Goal: Task Accomplishment & Management: Manage account settings

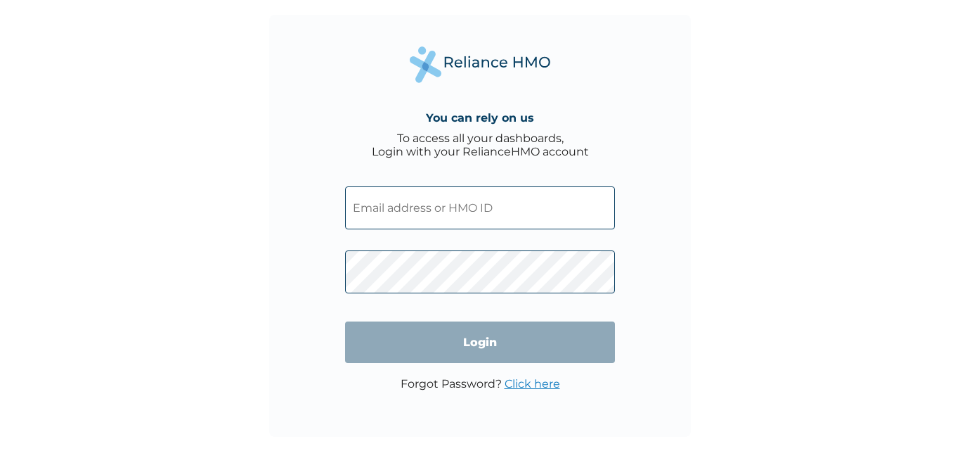
type input "ISR/10033/A"
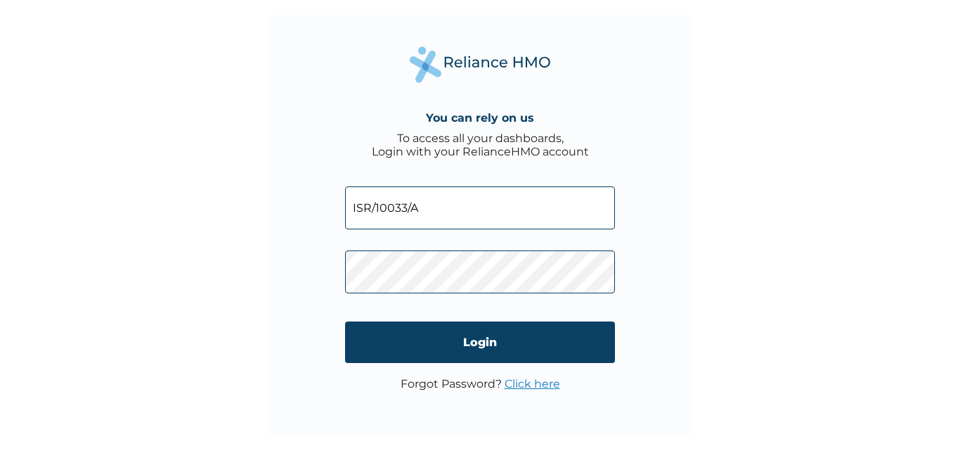
click at [200, 212] on div "You can rely on us To access all your dashboards, Login with your RelianceHMO a…" at bounding box center [480, 225] width 960 height 451
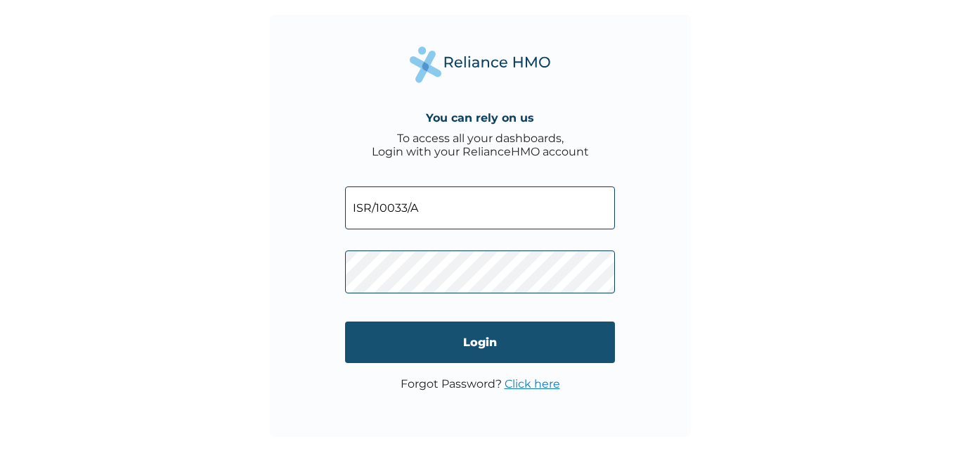
click at [476, 344] on input "Login" at bounding box center [480, 341] width 270 height 41
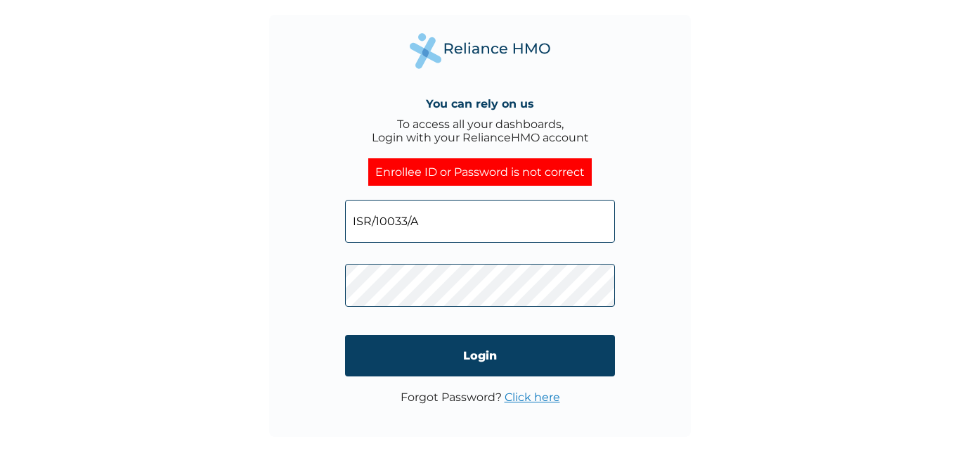
click at [526, 402] on link "Click here" at bounding box center [533, 396] width 56 height 13
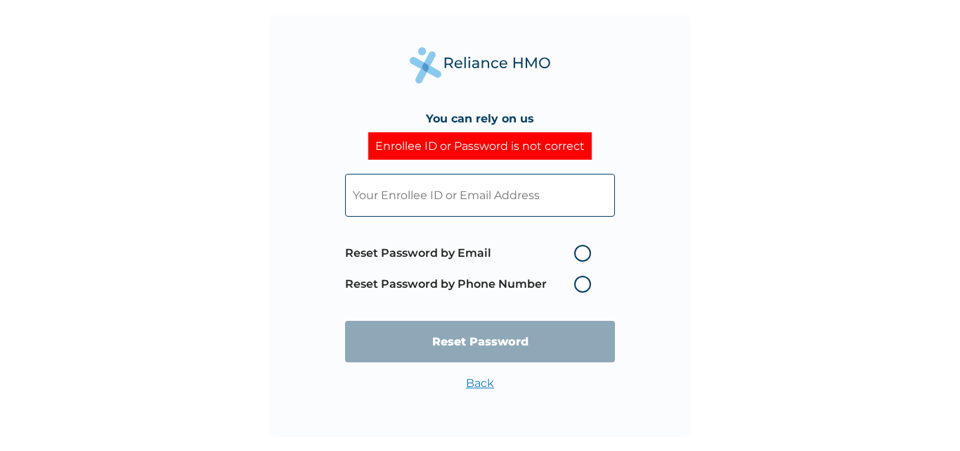
click at [427, 285] on label "Reset Password by Phone Number" at bounding box center [471, 284] width 253 height 17
click at [587, 284] on label "Reset Password by Phone Number" at bounding box center [471, 284] width 253 height 17
click at [583, 285] on label "Reset Password by Phone Number" at bounding box center [471, 284] width 253 height 17
click at [512, 285] on label "Reset Password by Phone Number" at bounding box center [471, 284] width 253 height 17
click at [586, 254] on label "Reset Password by Email" at bounding box center [471, 253] width 253 height 17
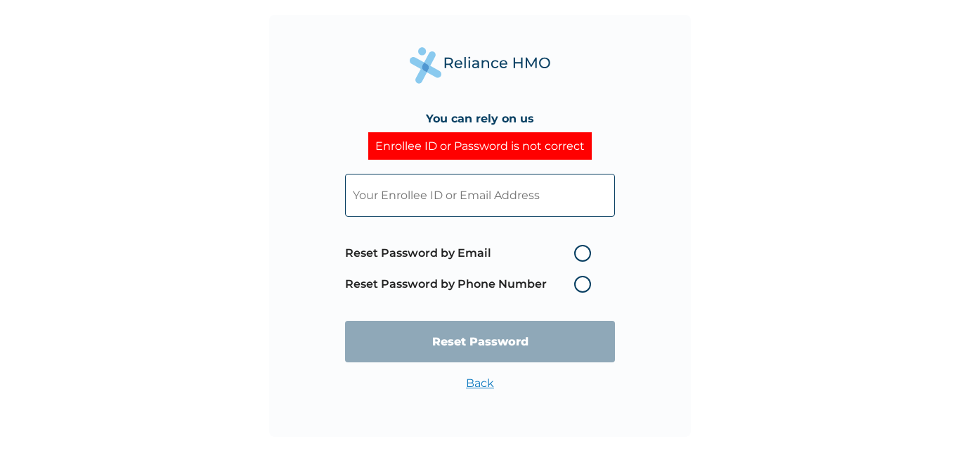
click at [577, 254] on input "Reset Password by Email" at bounding box center [566, 253] width 22 height 22
radio input "true"
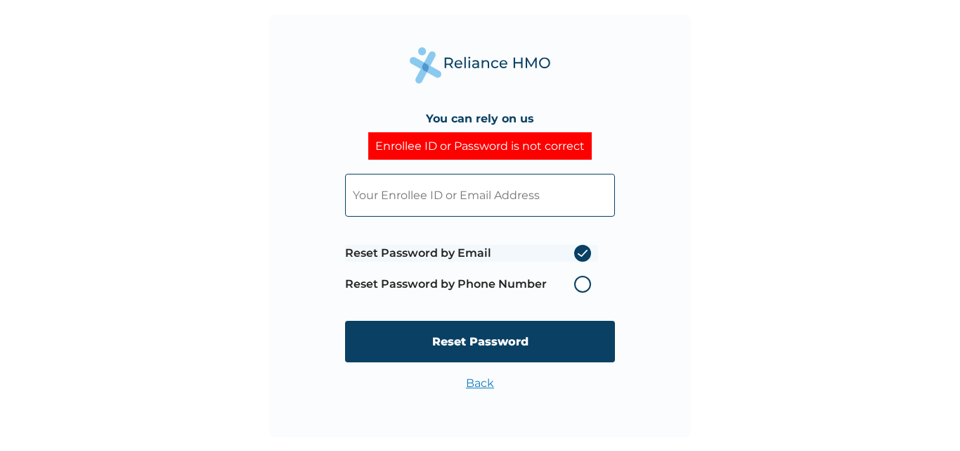
click at [586, 253] on label "Reset Password by Email" at bounding box center [471, 253] width 253 height 17
click at [577, 253] on input "Reset Password by Email" at bounding box center [566, 253] width 22 height 22
click at [583, 285] on label "Reset Password by Phone Number" at bounding box center [471, 284] width 253 height 17
click at [579, 280] on label "Reset Password by Phone Number" at bounding box center [471, 284] width 253 height 17
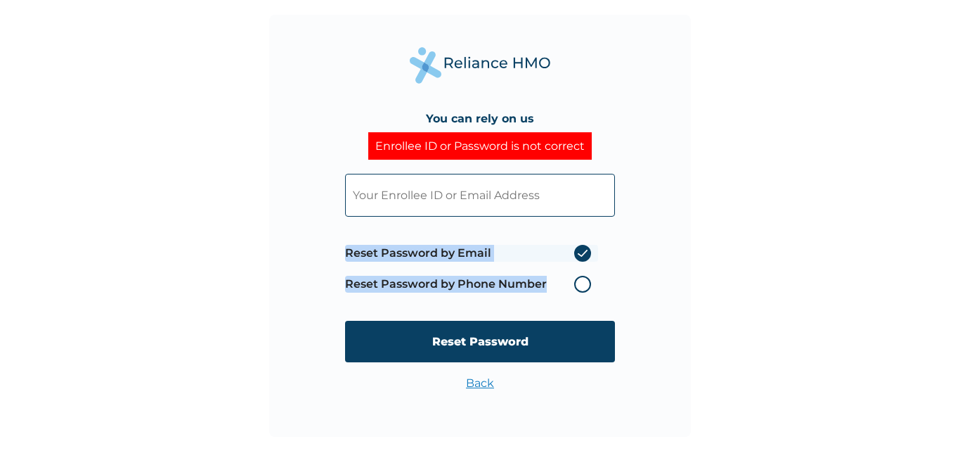
click at [579, 280] on label "Reset Password by Phone Number" at bounding box center [471, 284] width 253 height 17
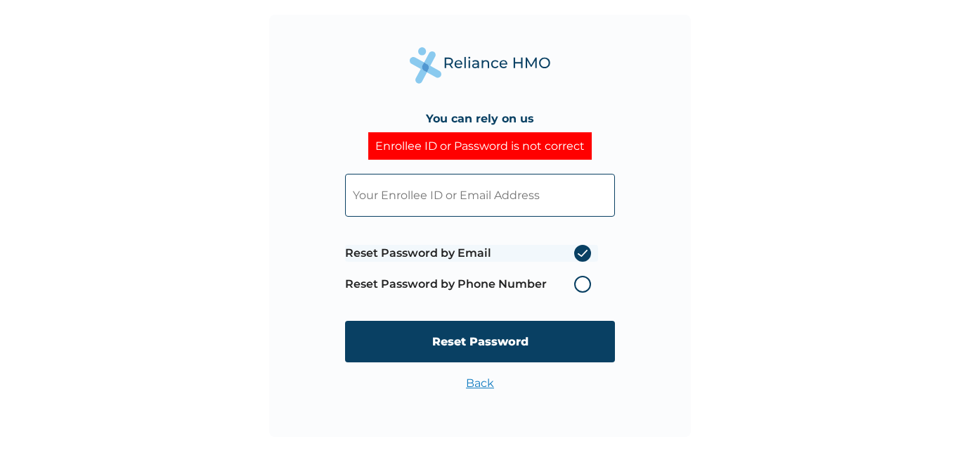
click at [581, 250] on label "Reset Password by Email" at bounding box center [471, 253] width 253 height 17
click at [577, 250] on input "Reset Password by Email" at bounding box center [566, 253] width 22 height 22
click at [581, 254] on label "Reset Password by Email" at bounding box center [471, 253] width 253 height 17
click at [577, 254] on input "Reset Password by Email" at bounding box center [566, 253] width 22 height 22
click at [358, 287] on label "Reset Password by Phone Number" at bounding box center [471, 284] width 253 height 17
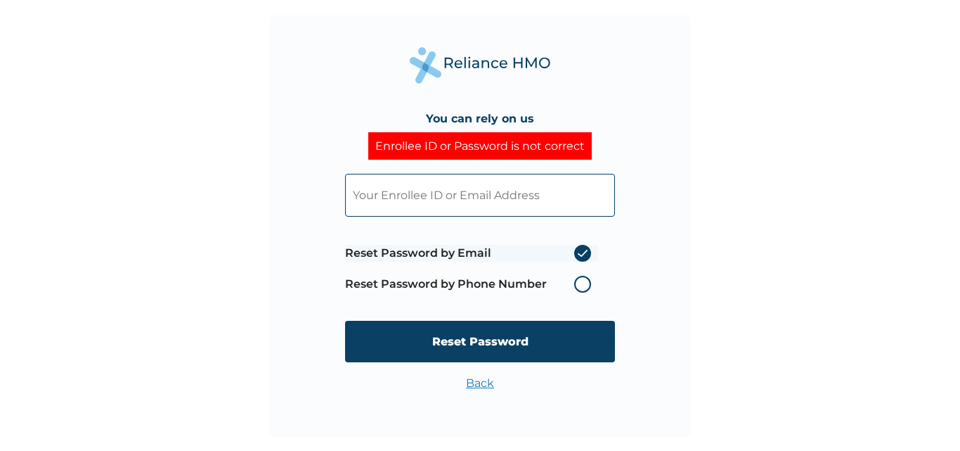
click at [362, 283] on label "Reset Password by Phone Number" at bounding box center [471, 284] width 253 height 17
click at [362, 282] on label "Reset Password by Phone Number" at bounding box center [471, 284] width 253 height 17
click at [579, 281] on label "Reset Password by Phone Number" at bounding box center [471, 284] width 253 height 17
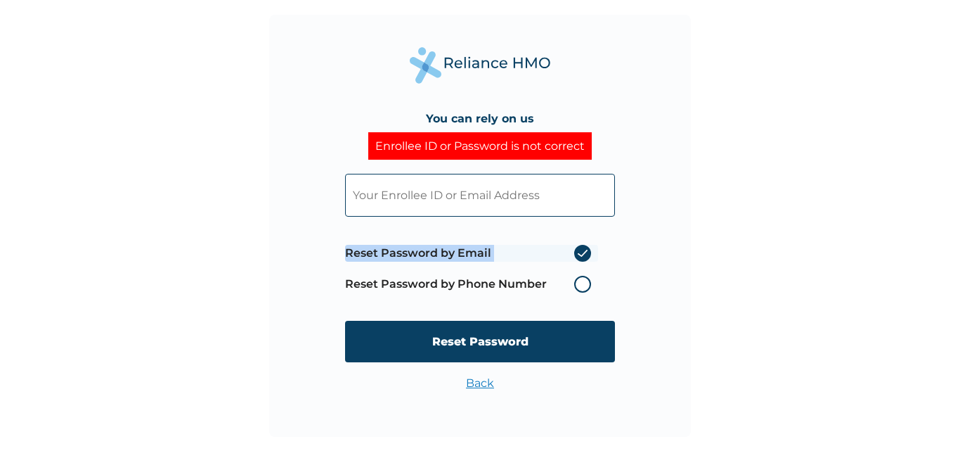
click at [579, 281] on label "Reset Password by Phone Number" at bounding box center [471, 284] width 253 height 17
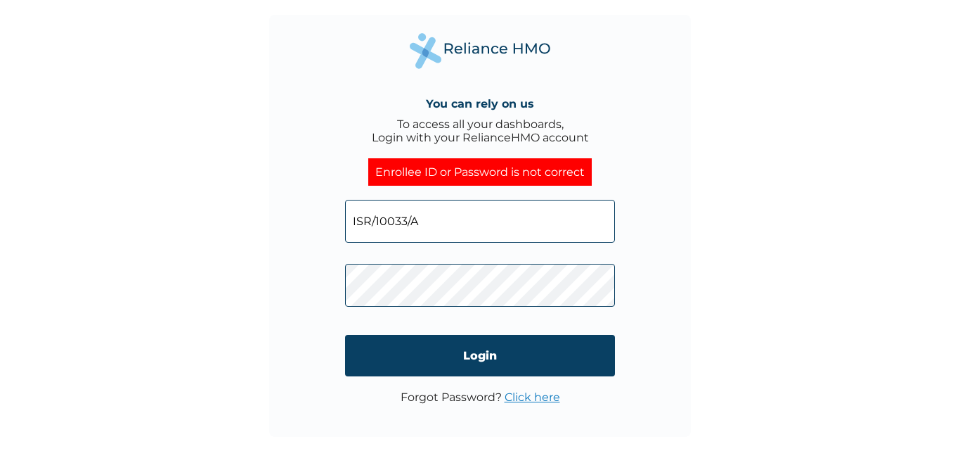
click at [517, 396] on link "Click here" at bounding box center [533, 396] width 56 height 13
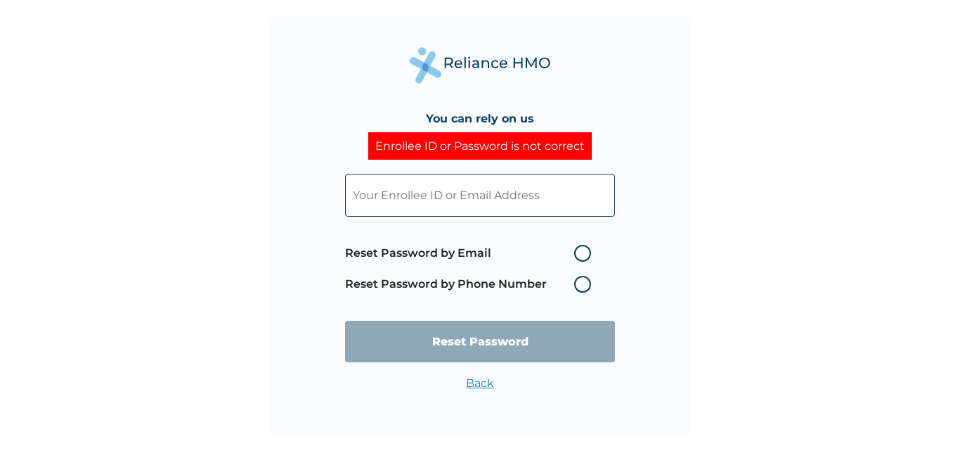
click at [583, 284] on label "Reset Password by Phone Number" at bounding box center [471, 284] width 253 height 17
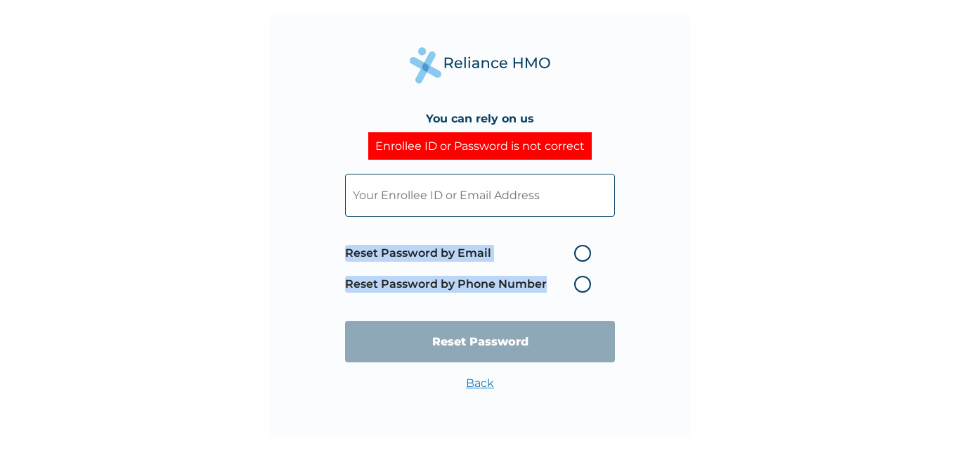
click at [583, 284] on label "Reset Password by Phone Number" at bounding box center [471, 284] width 253 height 17
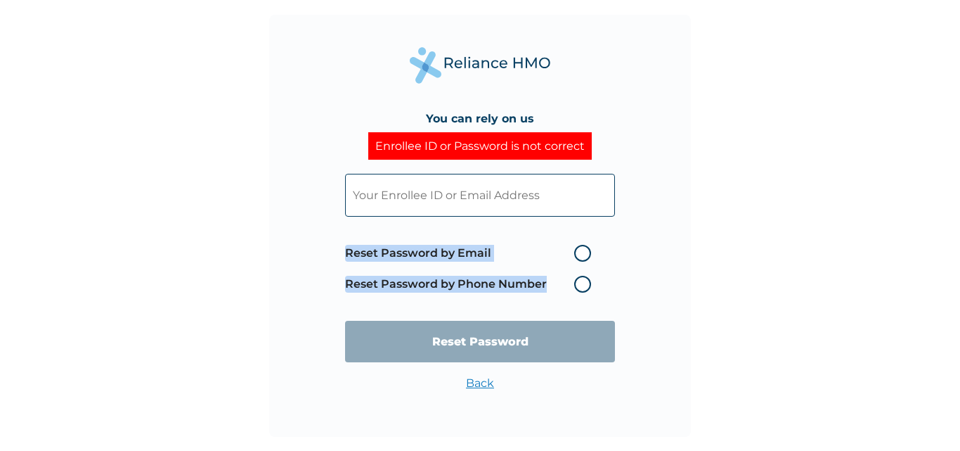
click at [583, 284] on label "Reset Password by Phone Number" at bounding box center [471, 284] width 253 height 17
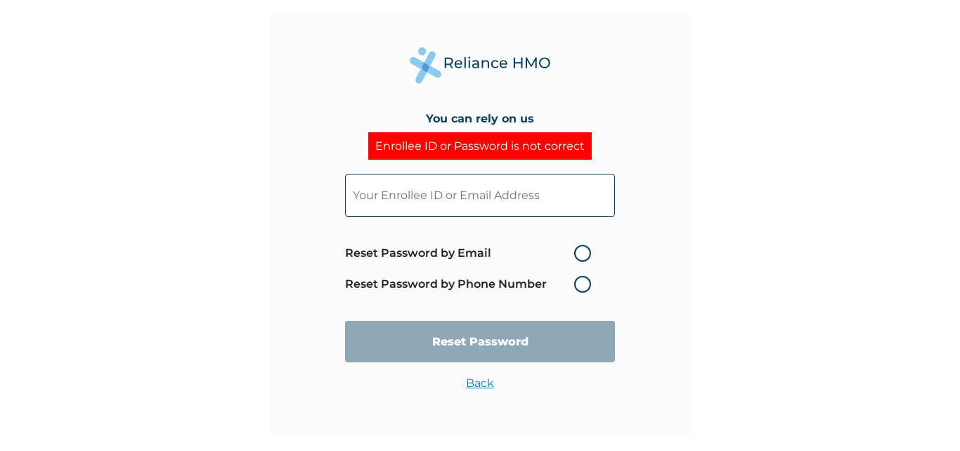
click at [456, 199] on input "text" at bounding box center [480, 195] width 270 height 43
click at [717, 136] on div "You can rely on us Enrollee ID or Password is not correct Reset Password by Ema…" at bounding box center [480, 225] width 960 height 451
click at [587, 254] on label "Reset Password by Email" at bounding box center [471, 253] width 253 height 17
click at [577, 254] on input "Reset Password by Email" at bounding box center [566, 253] width 22 height 22
radio input "true"
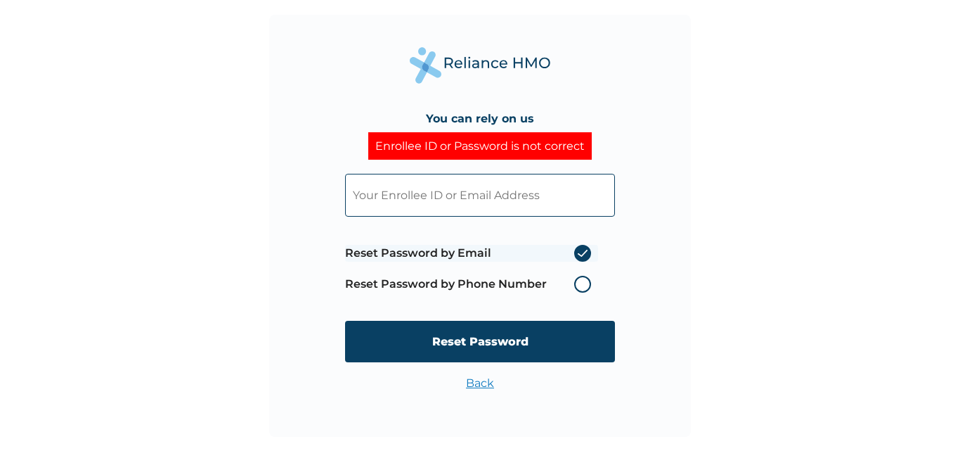
click at [466, 387] on link "Back" at bounding box center [480, 382] width 28 height 13
